Goal: Task Accomplishment & Management: Manage account settings

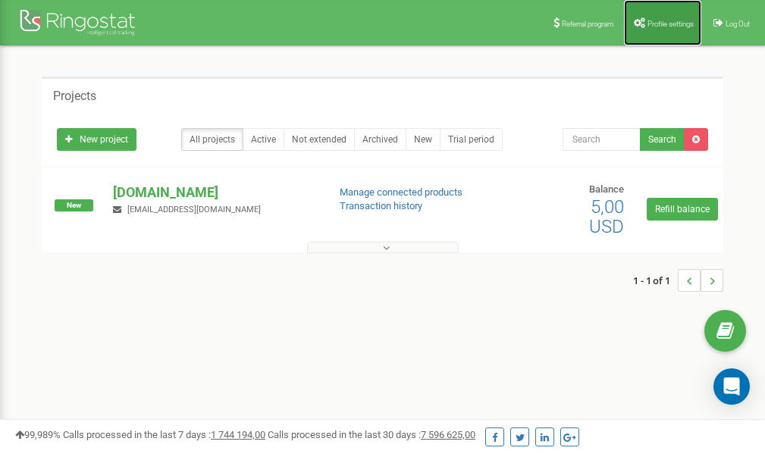
click at [676, 26] on span "Profile settings" at bounding box center [671, 24] width 46 height 8
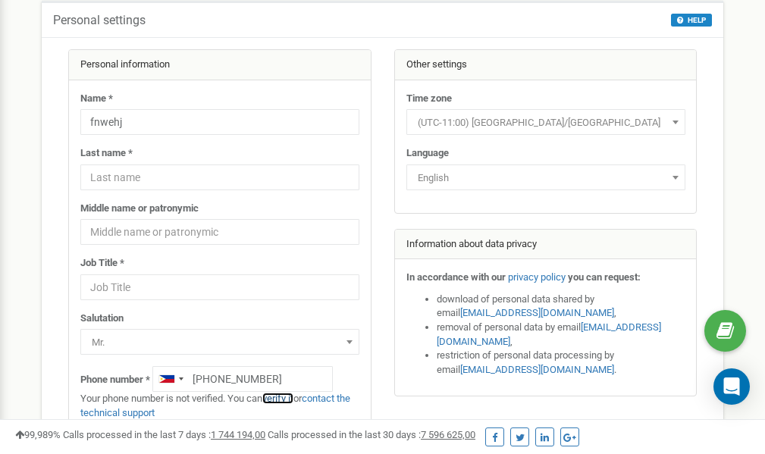
click at [286, 397] on link "verify it" at bounding box center [277, 398] width 31 height 11
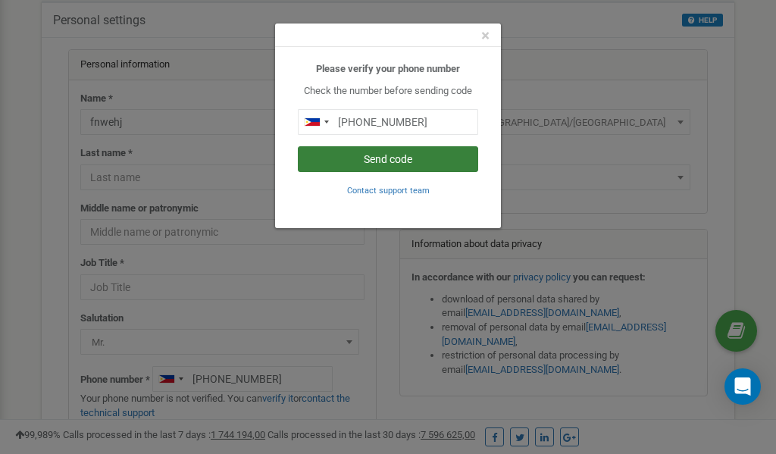
click at [387, 161] on button "Send code" at bounding box center [388, 159] width 180 height 26
